Goal: Find specific page/section: Find specific page/section

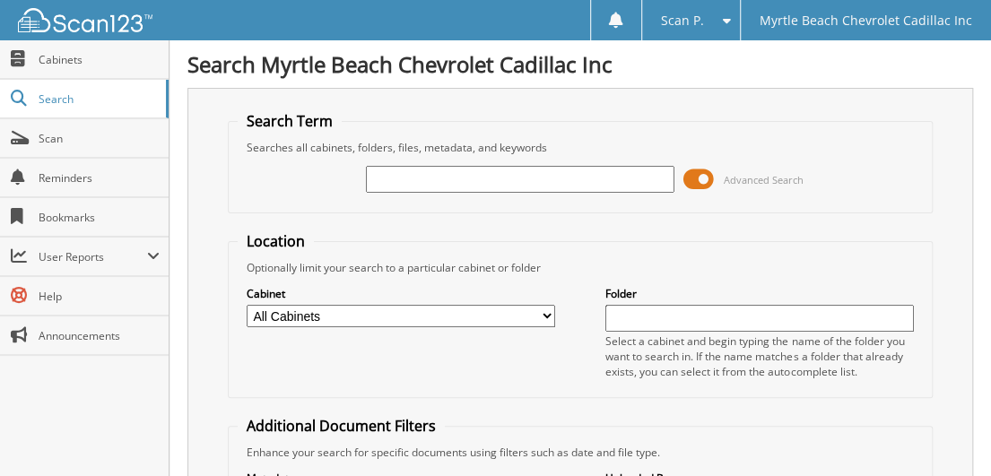
click at [417, 178] on input "text" at bounding box center [520, 179] width 308 height 27
type input "770299"
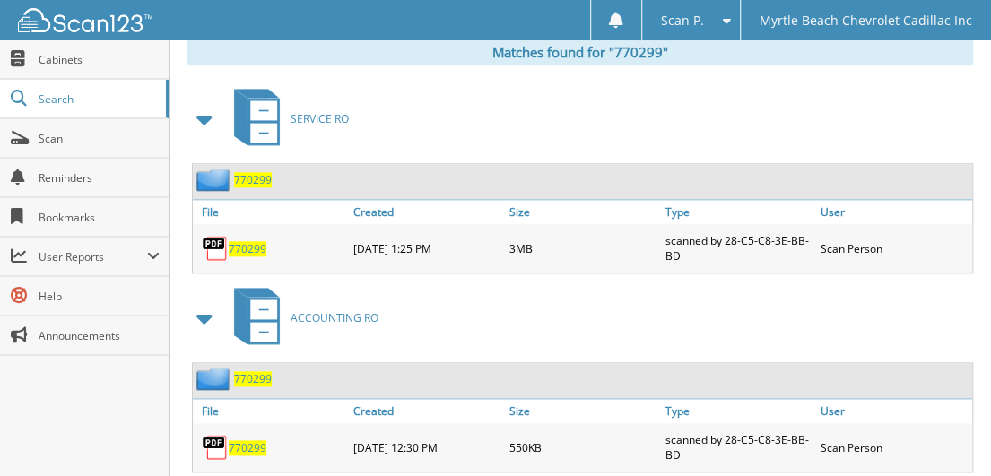
scroll to position [801, 0]
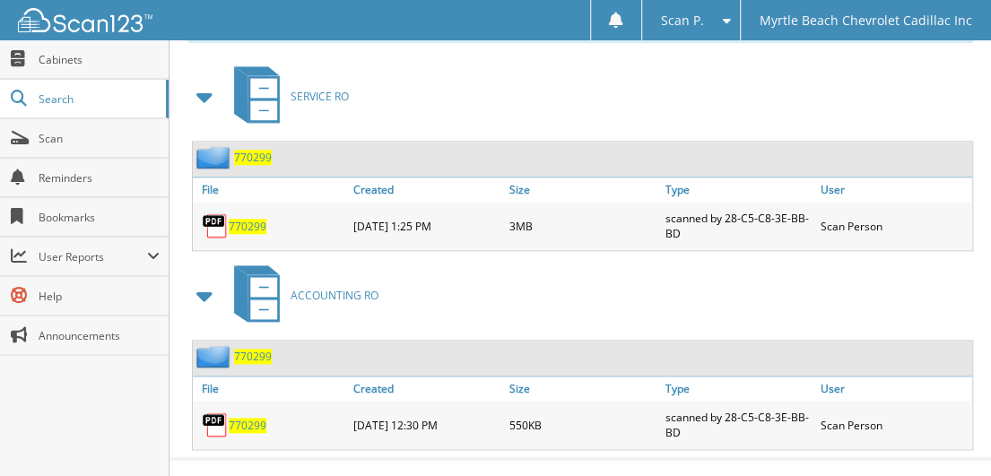
click at [246, 219] on span "770299" at bounding box center [248, 226] width 38 height 15
